Goal: Navigation & Orientation: Go to known website

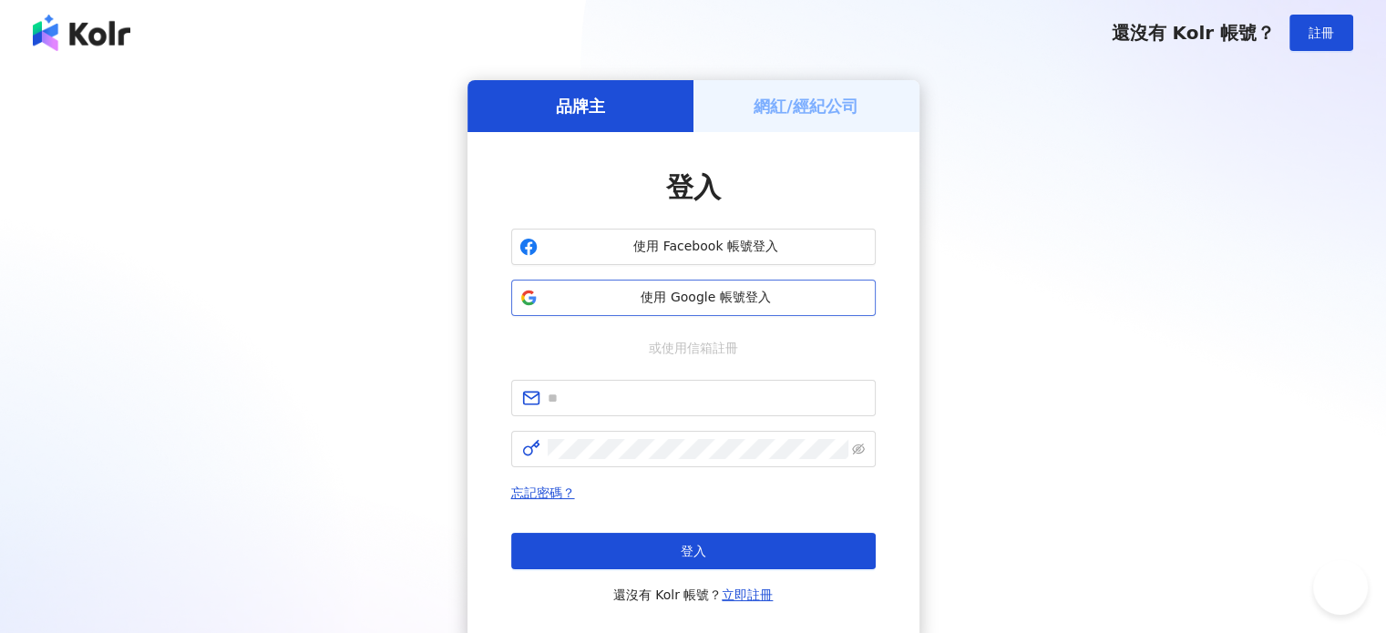
click at [640, 307] on button "使用 Google 帳號登入" at bounding box center [693, 298] width 365 height 36
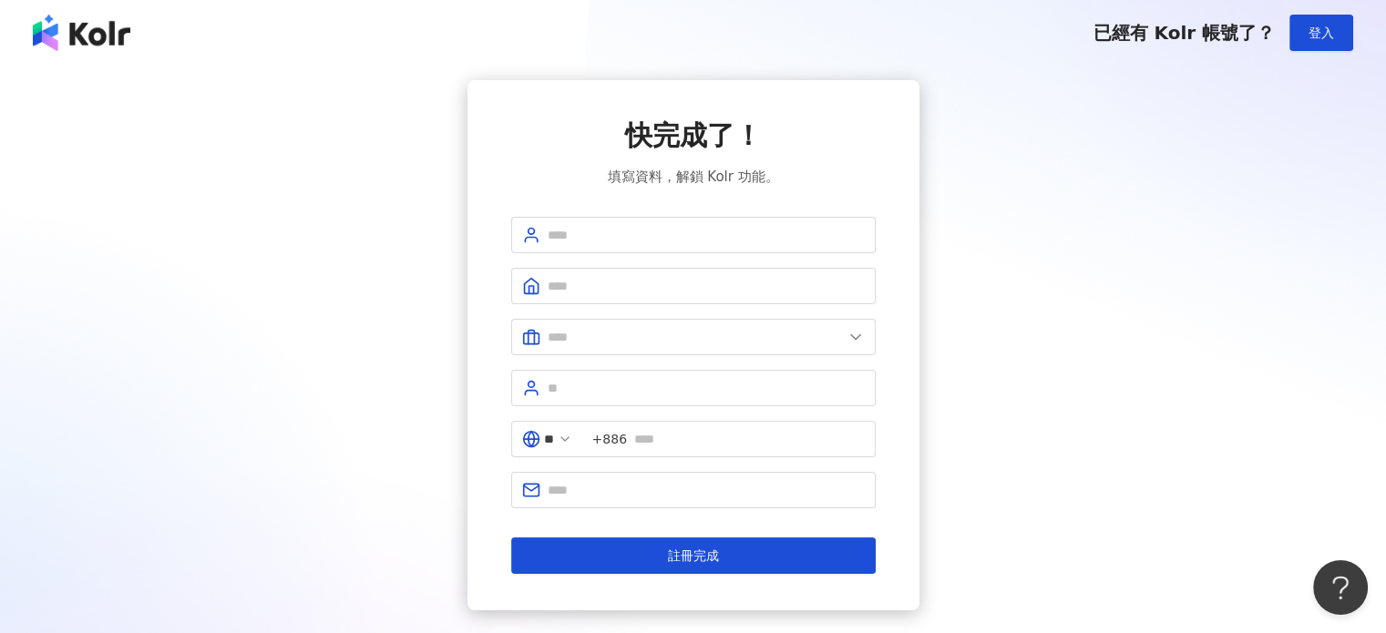
scroll to position [111, 0]
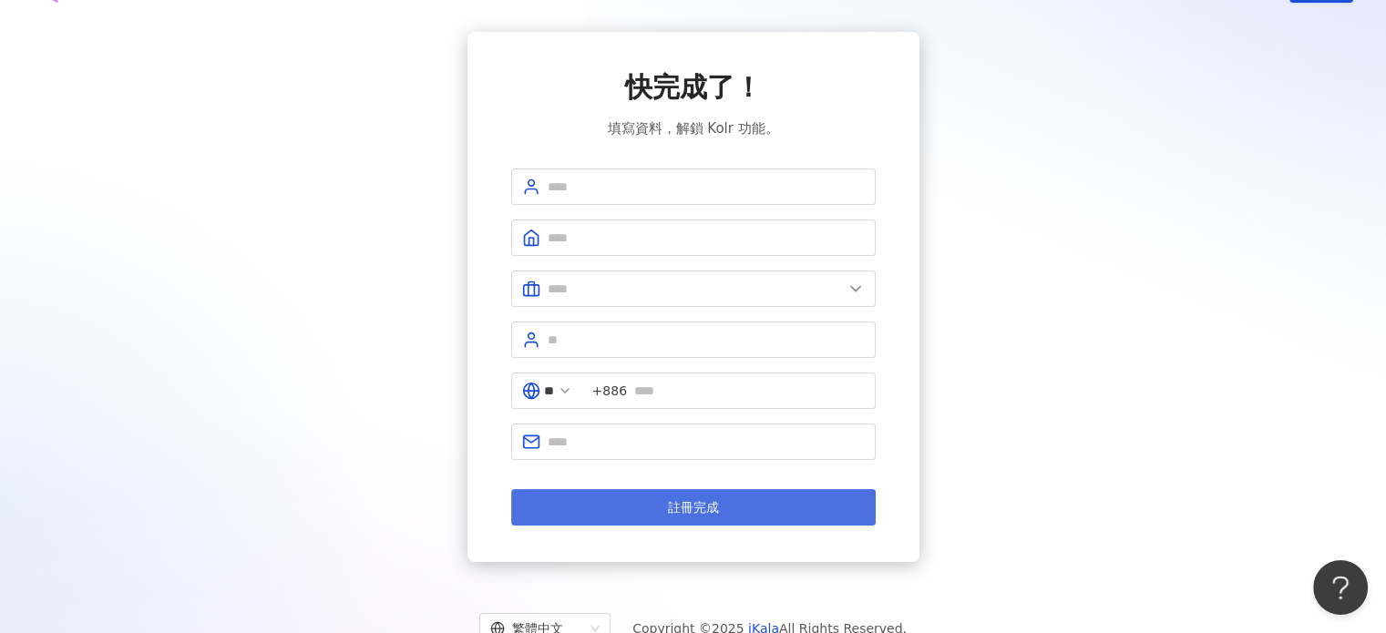
scroll to position [111, 0]
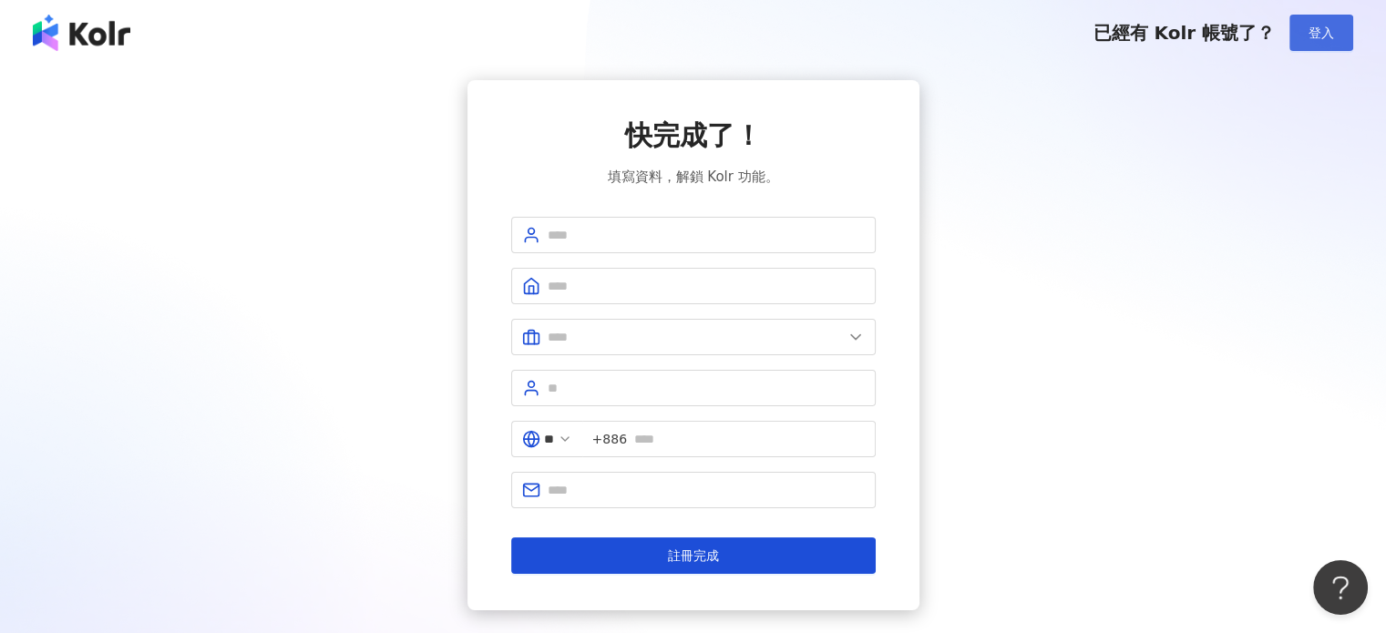
click at [1341, 36] on button "登入" at bounding box center [1321, 33] width 64 height 36
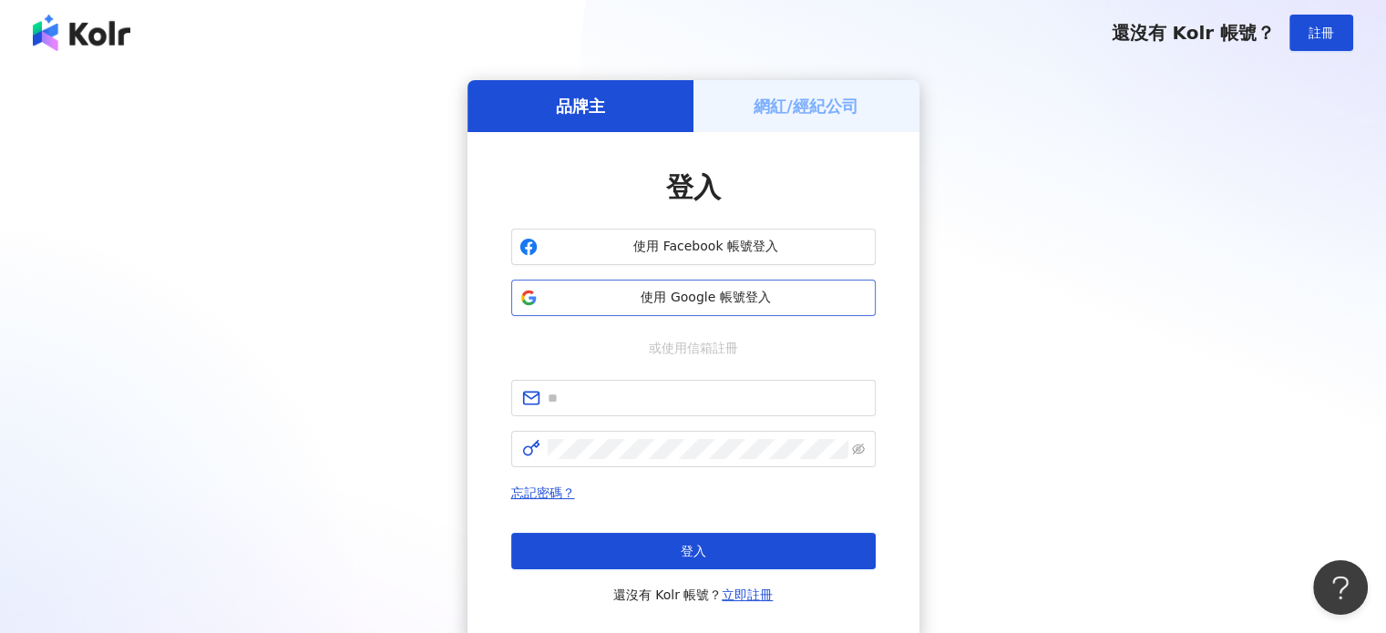
click at [791, 301] on span "使用 Google 帳號登入" at bounding box center [706, 298] width 323 height 18
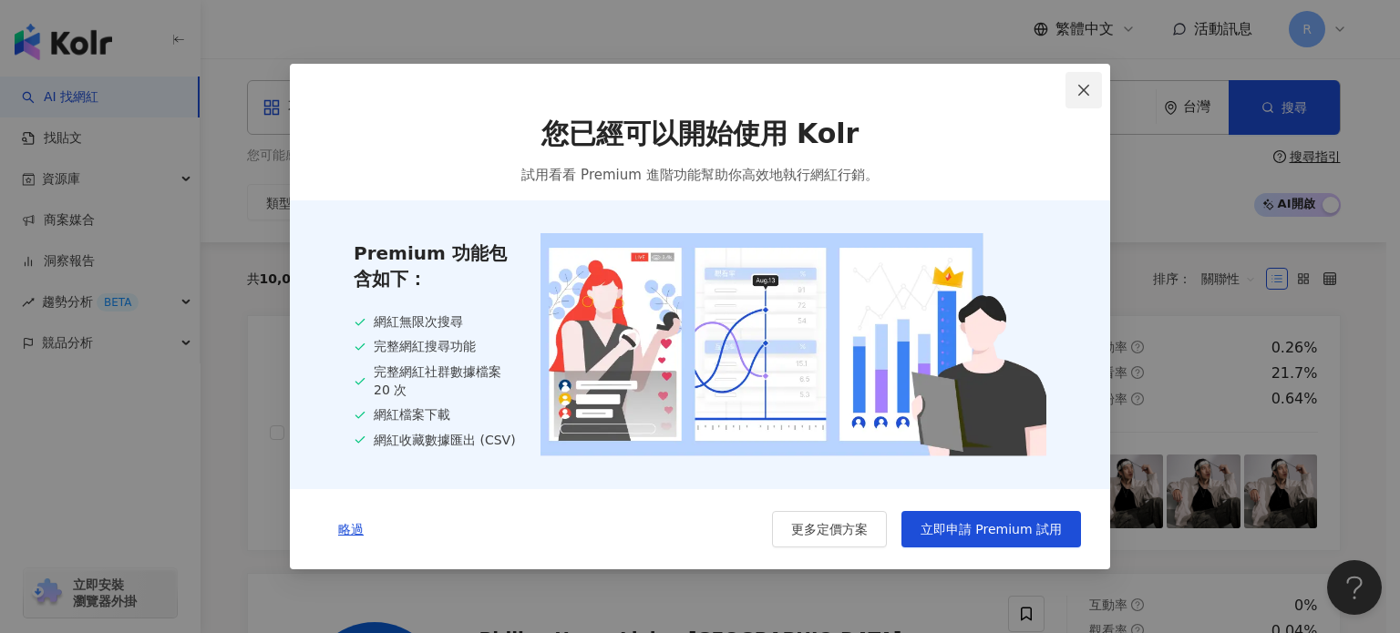
click at [1087, 79] on button "Close" at bounding box center [1083, 90] width 36 height 36
